Goal: Check status: Check status

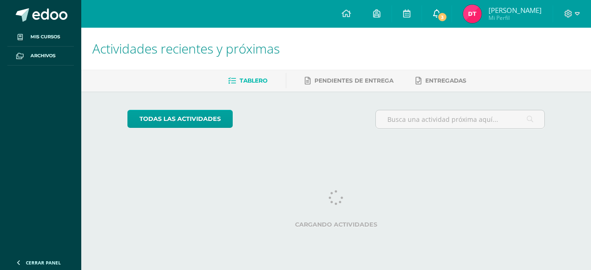
click at [445, 10] on link "3" at bounding box center [437, 14] width 30 height 28
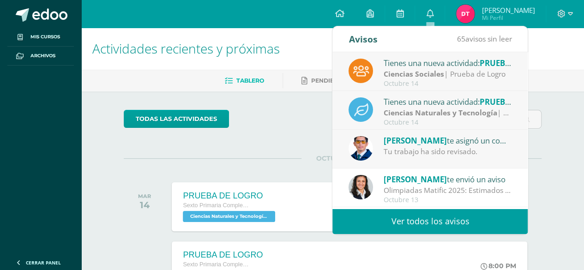
click at [472, 148] on div "Tu trabajo ha sido revisado." at bounding box center [448, 151] width 128 height 11
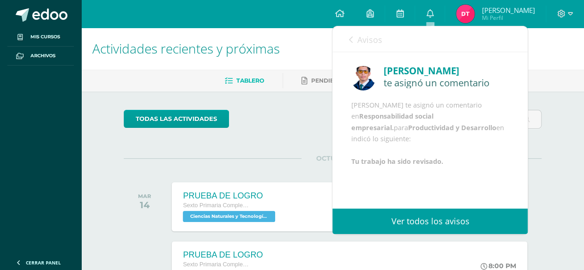
click at [357, 41] on span "Avisos" at bounding box center [369, 39] width 25 height 11
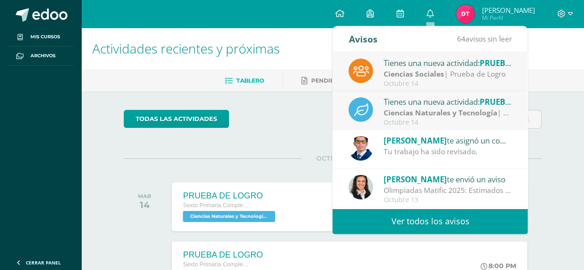
click at [481, 106] on div "Tienes una nueva actividad: PRUEBA DE LOGRO" at bounding box center [448, 102] width 128 height 12
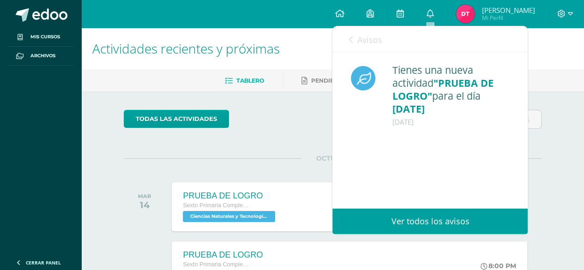
click at [350, 39] on icon at bounding box center [350, 39] width 4 height 7
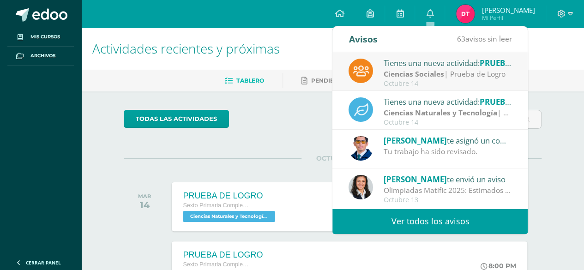
click at [447, 58] on div "Tienes una nueva actividad: PRUEBA DE LOGRO" at bounding box center [448, 63] width 128 height 12
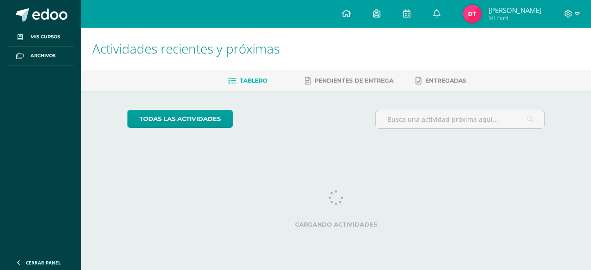
click at [513, 17] on span "Mi Perfil" at bounding box center [514, 18] width 53 height 8
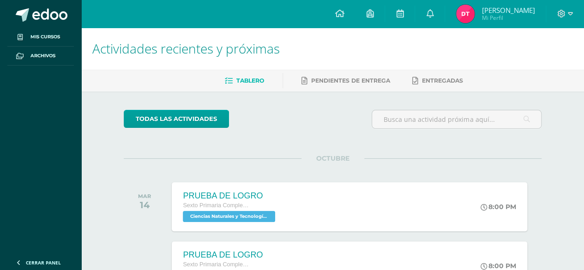
click at [496, 18] on span "Mi Perfil" at bounding box center [507, 18] width 53 height 8
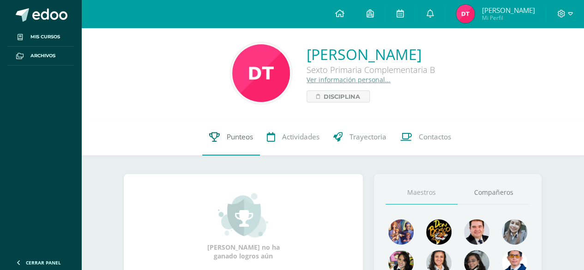
click at [236, 133] on span "Punteos" at bounding box center [240, 137] width 26 height 10
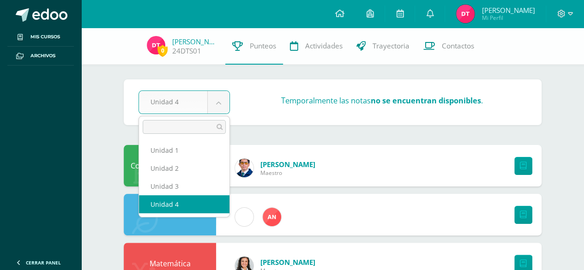
select select "Unidad 3"
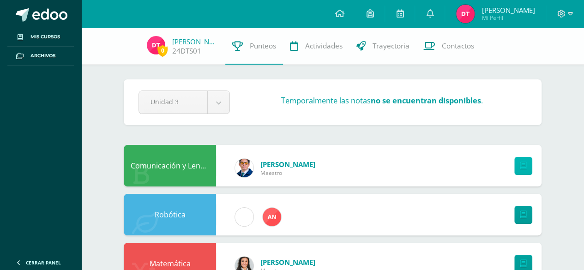
click at [526, 158] on link at bounding box center [523, 166] width 18 height 18
